Goal: Check status: Check status

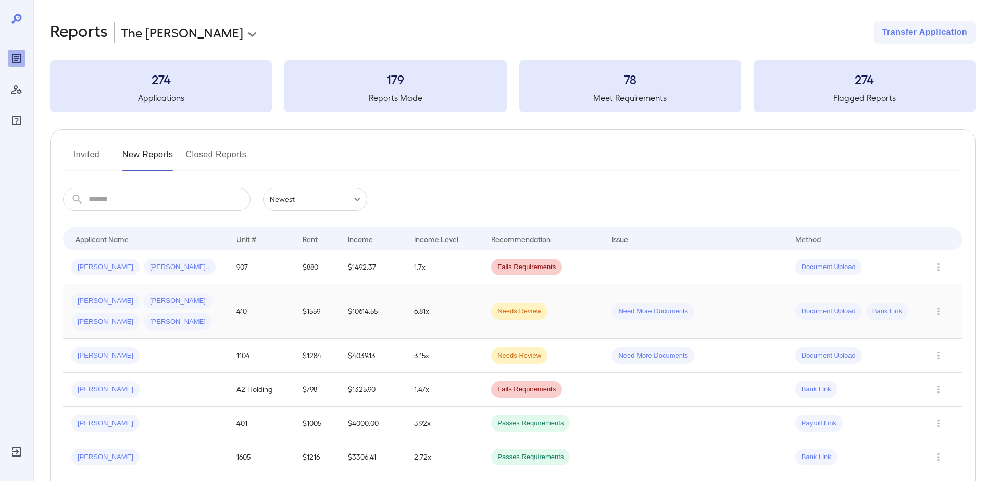
click at [125, 318] on div "[PERSON_NAME] [PERSON_NAME] [PERSON_NAME] [PERSON_NAME]" at bounding box center [145, 311] width 148 height 37
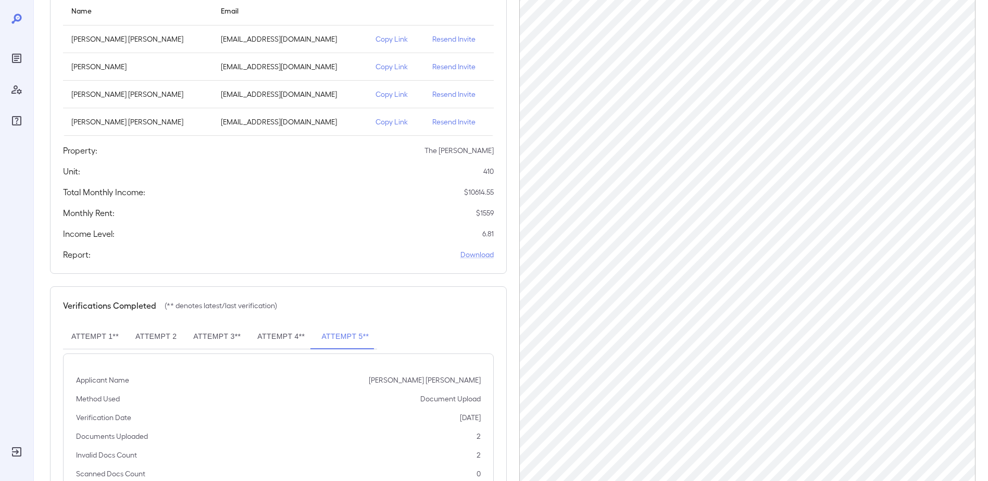
scroll to position [181, 0]
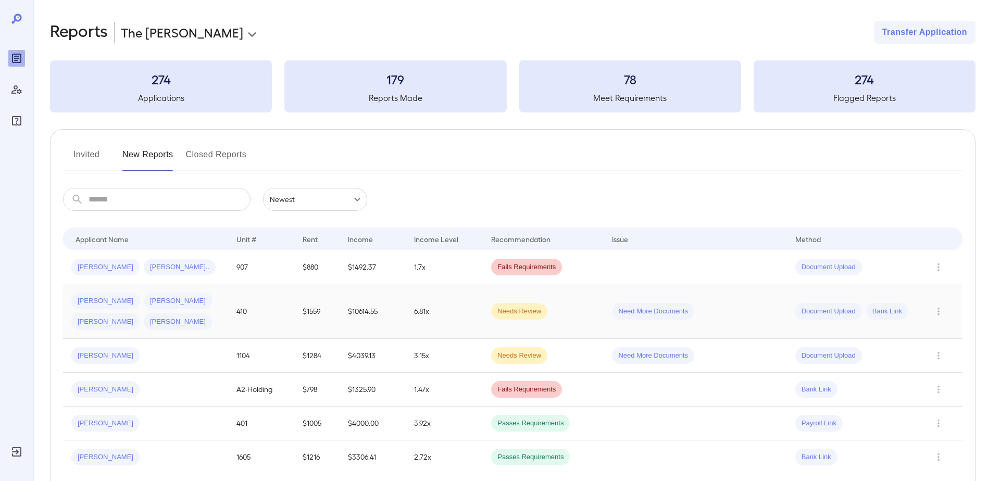
click at [124, 318] on div "[PERSON_NAME] [PERSON_NAME] [PERSON_NAME] [PERSON_NAME]" at bounding box center [145, 311] width 148 height 37
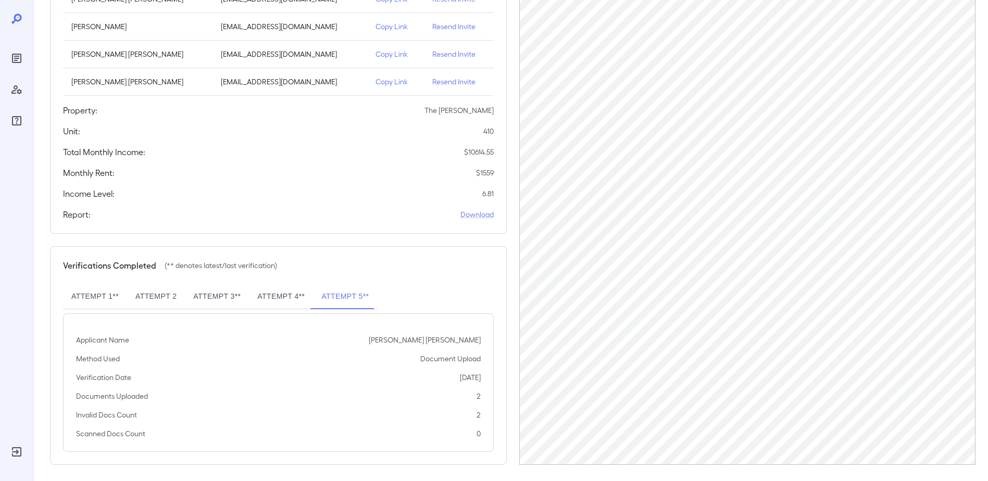
scroll to position [181, 0]
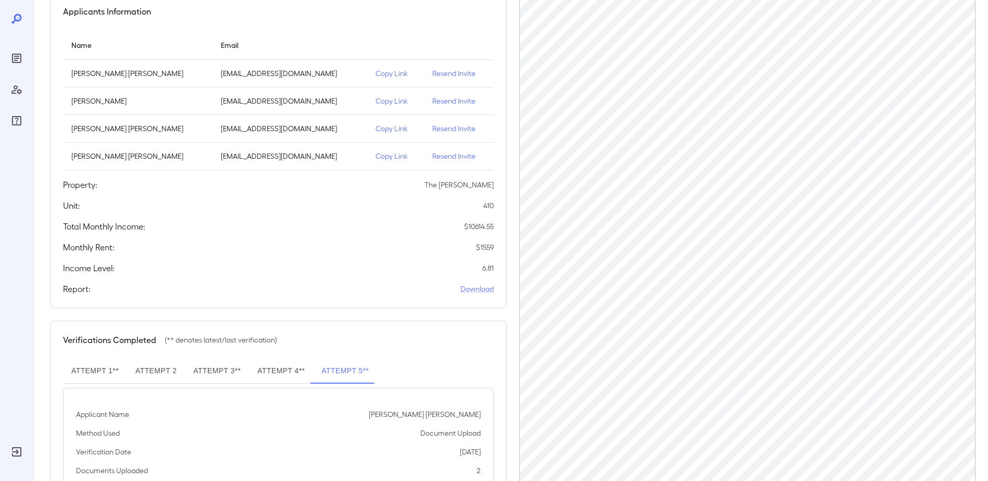
scroll to position [181, 0]
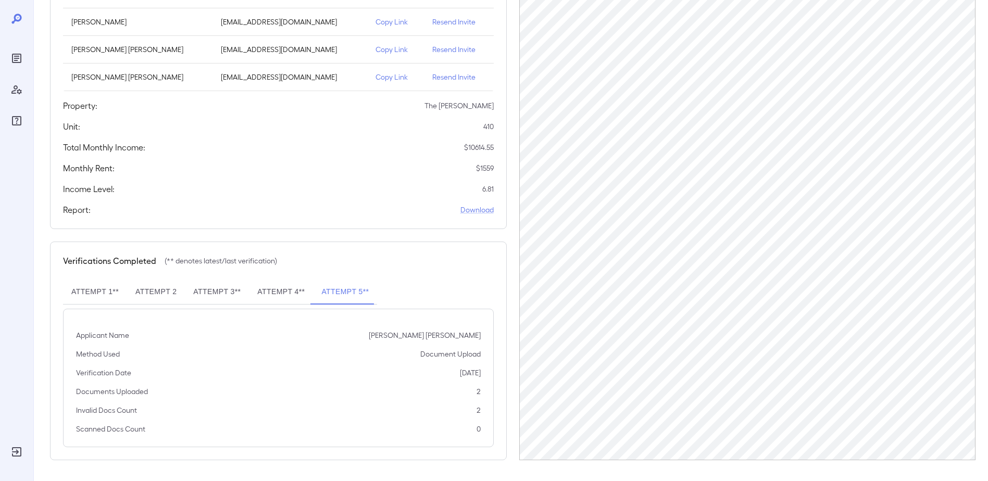
click at [104, 295] on button "Attempt 1**" at bounding box center [95, 292] width 64 height 25
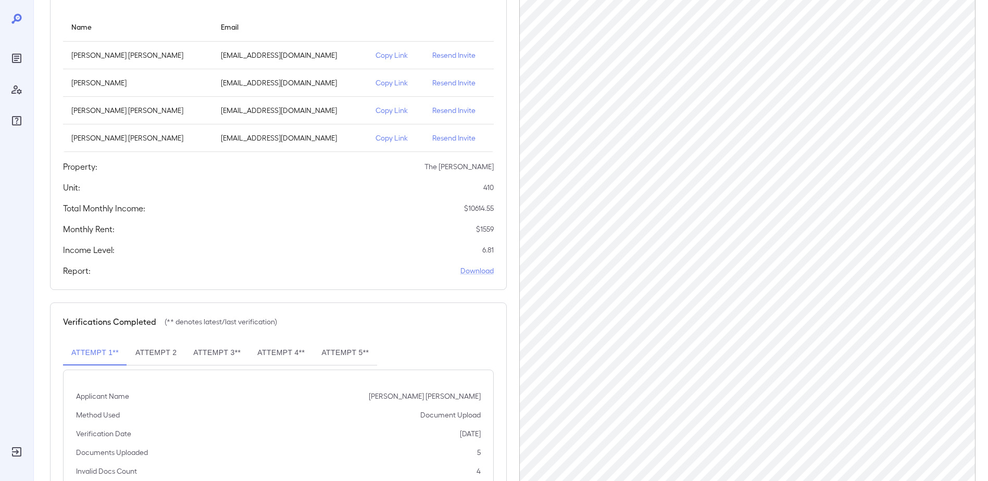
scroll to position [0, 0]
